Goal: Complete application form

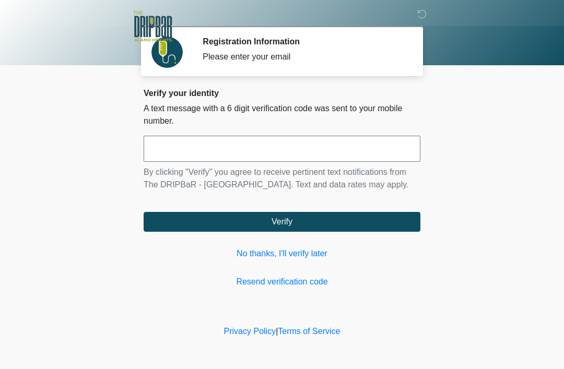
click at [316, 250] on link "No thanks, I'll verify later" at bounding box center [282, 253] width 277 height 13
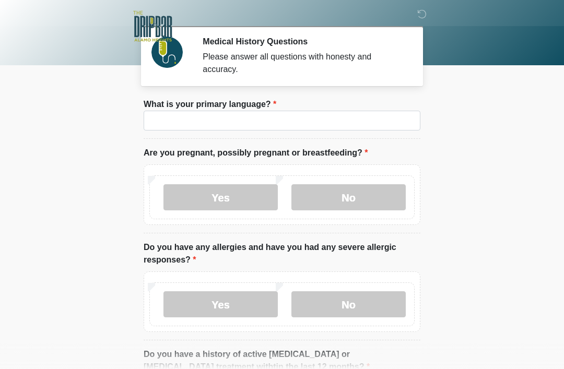
click at [341, 108] on li "What is your primary language? What is your primary language?" at bounding box center [282, 118] width 277 height 41
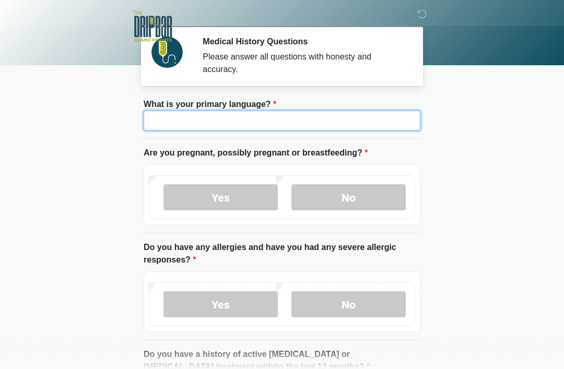
click at [389, 111] on input "What is your primary language?" at bounding box center [282, 121] width 277 height 20
type input "*******"
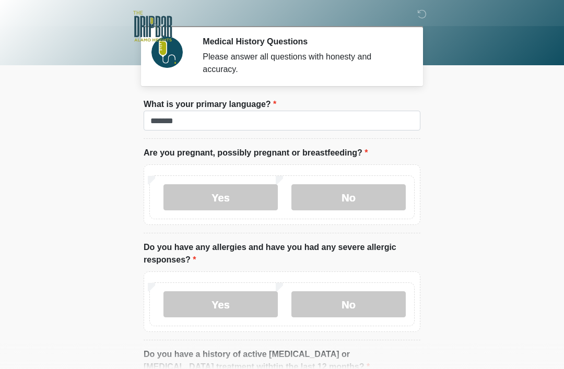
click at [372, 199] on label "No" at bounding box center [348, 197] width 114 height 26
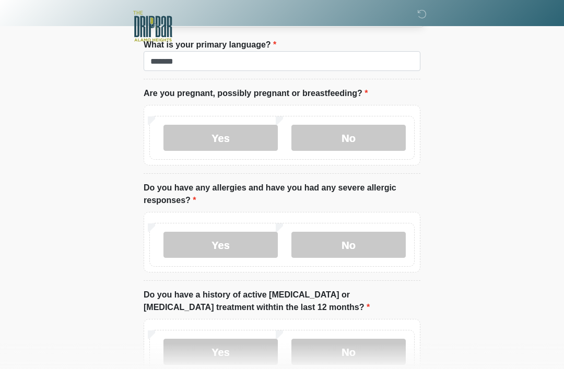
scroll to position [61, 0]
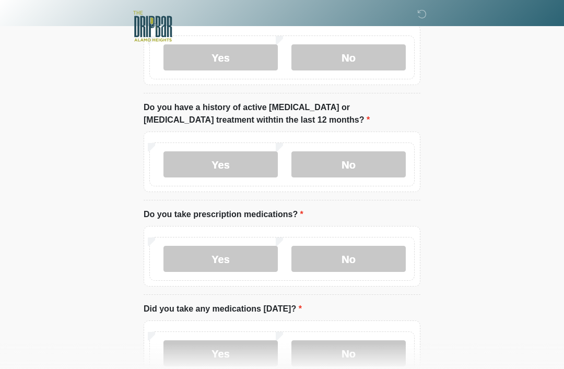
click at [382, 170] on label "No" at bounding box center [348, 164] width 114 height 26
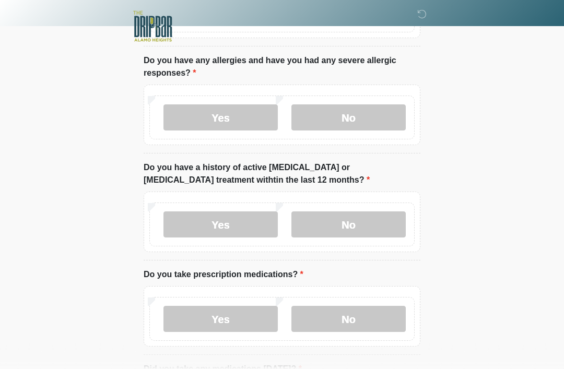
scroll to position [186, 0]
click at [371, 122] on label "No" at bounding box center [348, 118] width 114 height 26
click at [383, 317] on label "No" at bounding box center [348, 319] width 114 height 26
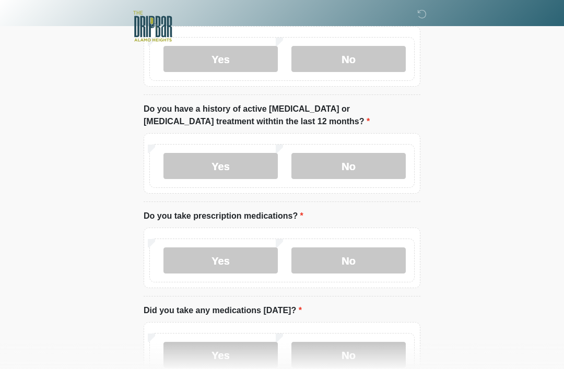
scroll to position [331, 0]
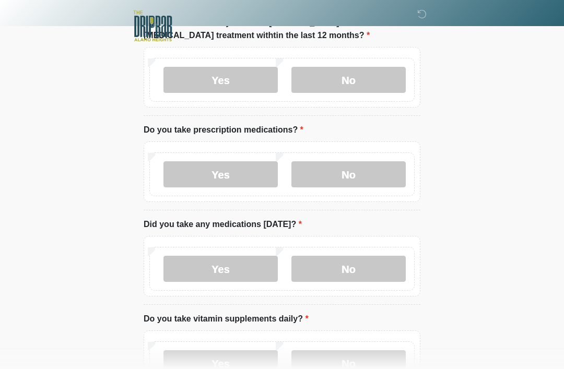
click at [188, 269] on label "Yes" at bounding box center [220, 269] width 114 height 26
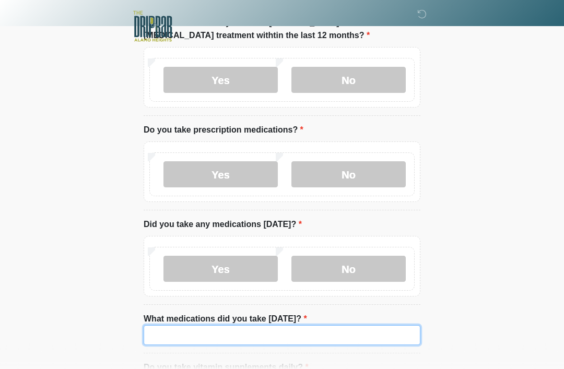
click at [367, 335] on input "What medications did you take today?" at bounding box center [282, 335] width 277 height 20
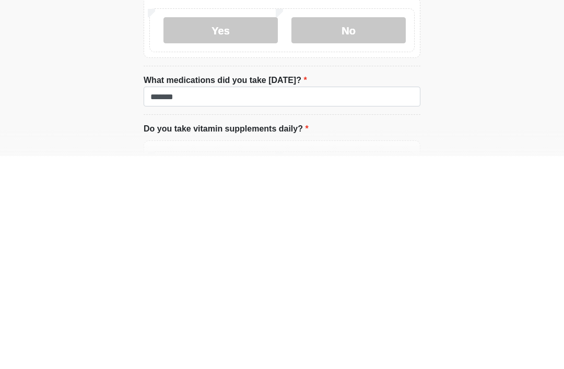
scroll to position [570, 0]
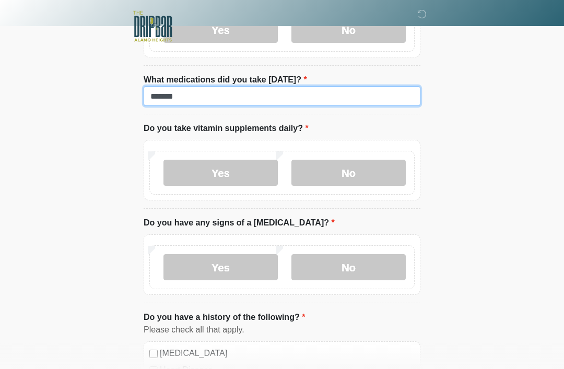
type input "*******"
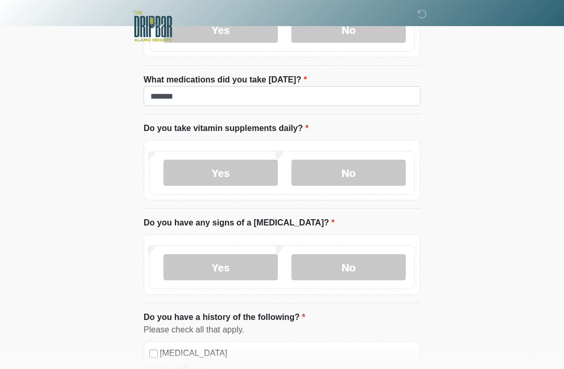
click at [391, 183] on label "No" at bounding box center [348, 173] width 114 height 26
click at [388, 266] on label "No" at bounding box center [348, 267] width 114 height 26
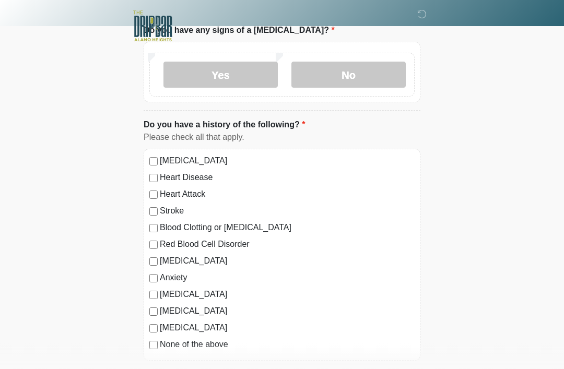
scroll to position [763, 0]
click at [158, 338] on div "None of the above" at bounding box center [281, 344] width 265 height 13
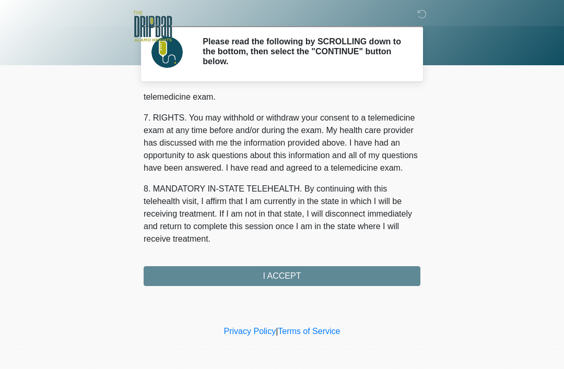
scroll to position [458, 0]
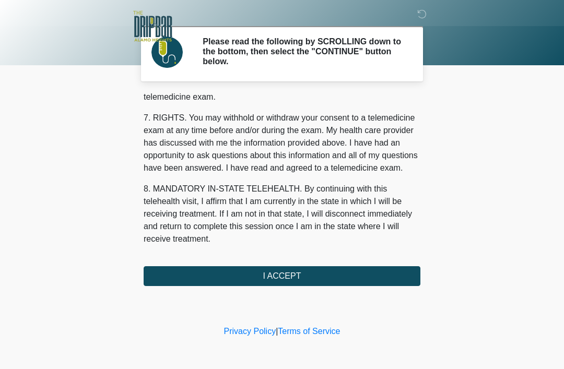
click at [349, 267] on button "I ACCEPT" at bounding box center [282, 276] width 277 height 20
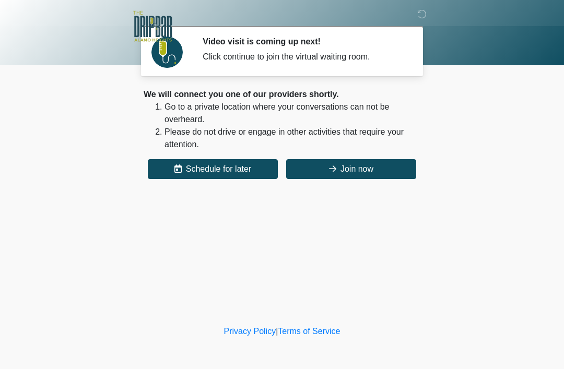
click at [386, 168] on button "Join now" at bounding box center [351, 169] width 130 height 20
